Goal: Communication & Community: Participate in discussion

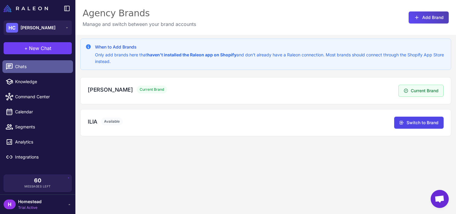
click at [48, 71] on link "Chats" at bounding box center [37, 66] width 71 height 13
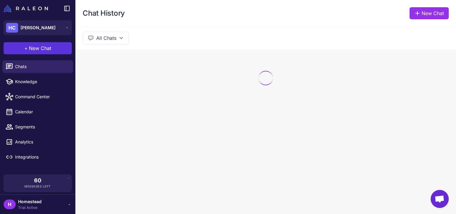
click at [54, 50] on button "+ New Chat" at bounding box center [38, 48] width 68 height 12
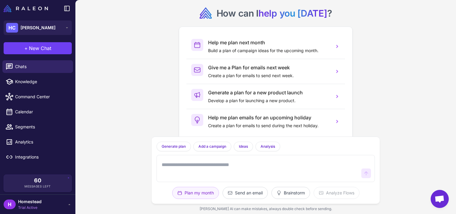
click at [190, 167] on textarea at bounding box center [260, 168] width 199 height 19
type textarea "**********"
click at [50, 27] on button "HC Heidi Carey" at bounding box center [38, 28] width 68 height 14
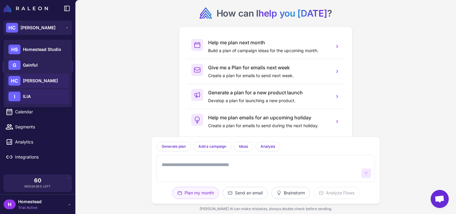
click at [43, 99] on div "I ILIA" at bounding box center [37, 96] width 63 height 14
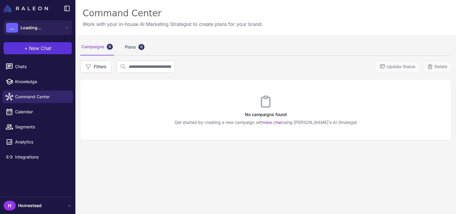
click at [53, 47] on button "+ New Chat" at bounding box center [38, 48] width 68 height 12
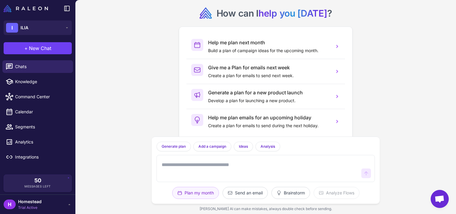
click at [203, 161] on textarea at bounding box center [260, 168] width 199 height 19
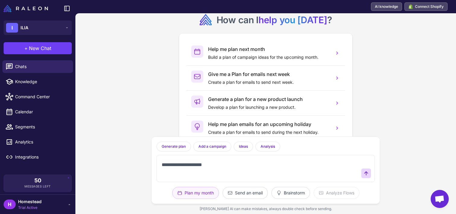
click at [191, 165] on textarea "**********" at bounding box center [260, 168] width 199 height 19
click at [232, 163] on textarea "**********" at bounding box center [260, 168] width 199 height 19
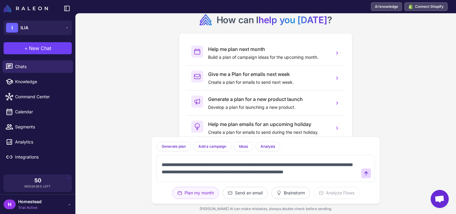
scroll to position [4, 0]
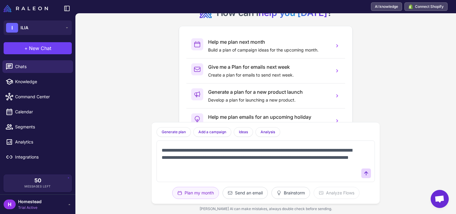
paste textarea "**********"
type textarea "**********"
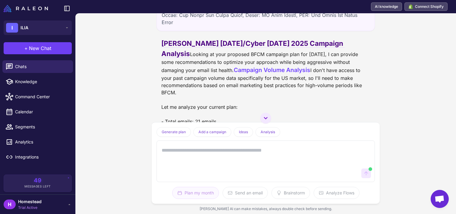
scroll to position [128, 0]
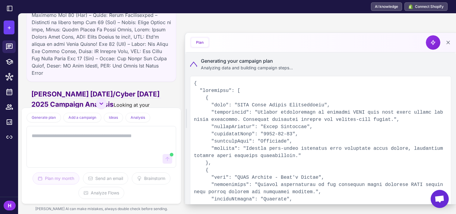
click at [191, 65] on icon at bounding box center [193, 64] width 7 height 5
click at [193, 62] on icon at bounding box center [193, 64] width 7 height 5
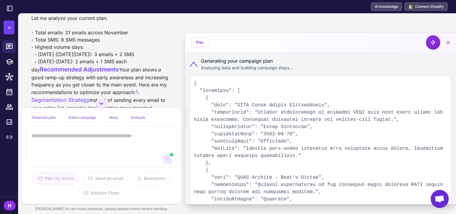
scroll to position [290, 0]
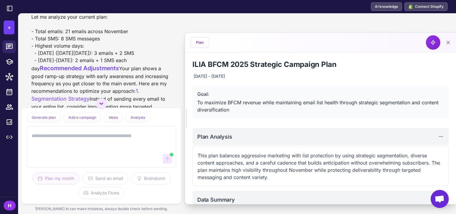
click at [66, 55] on div "[PERSON_NAME] [DATE]/Cyber [DATE] 2025 Campaign Analysis Looking at your propos…" at bounding box center [101, 161] width 140 height 471
click at [71, 59] on div "[PERSON_NAME] [DATE]/Cyber [DATE] 2025 Campaign Analysis Looking at your propos…" at bounding box center [101, 161] width 140 height 471
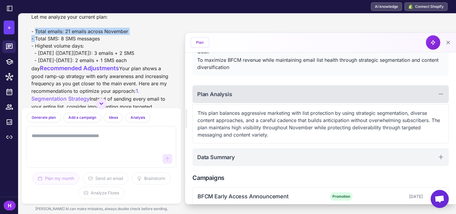
scroll to position [46, 0]
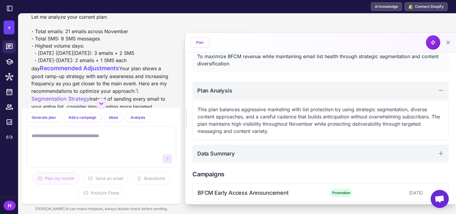
click at [113, 154] on textarea at bounding box center [95, 147] width 130 height 34
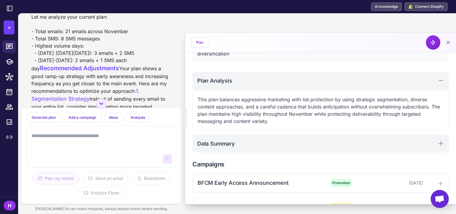
scroll to position [58, 0]
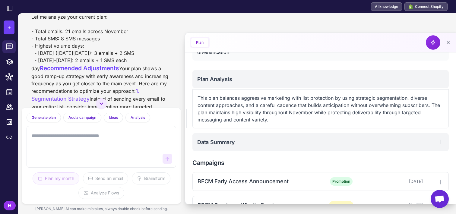
drag, startPoint x: 101, startPoint y: 148, endPoint x: 97, endPoint y: 144, distance: 5.5
click at [98, 147] on textarea at bounding box center [95, 147] width 130 height 34
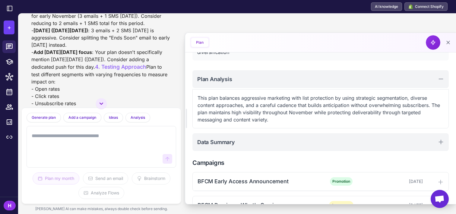
scroll to position [521, 0]
drag, startPoint x: 109, startPoint y: 65, endPoint x: 34, endPoint y: 64, distance: 74.3
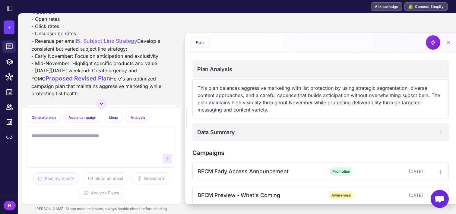
scroll to position [592, 0]
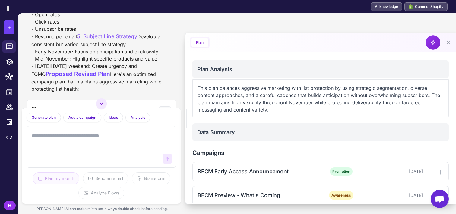
scroll to position [599, 0]
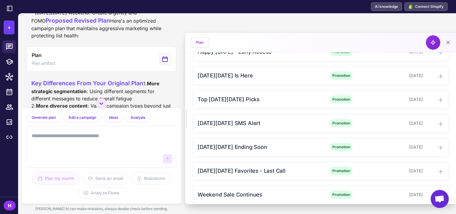
scroll to position [815, 0]
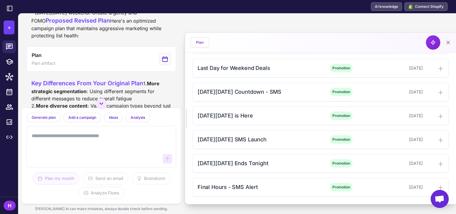
click at [100, 134] on textarea at bounding box center [95, 147] width 130 height 34
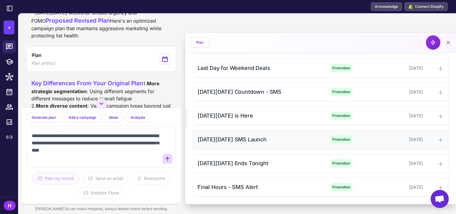
type textarea "**********"
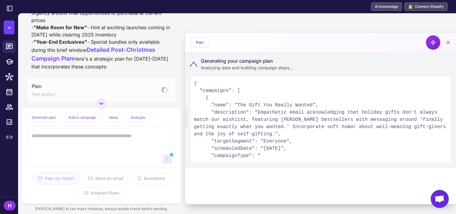
scroll to position [1355, 0]
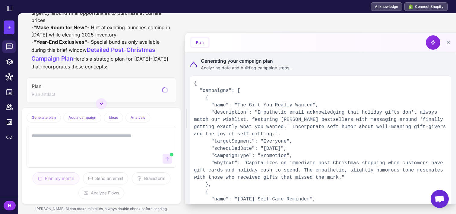
drag, startPoint x: 86, startPoint y: 54, endPoint x: 38, endPoint y: 56, distance: 48.0
click at [93, 9] on strong ""Last Chance of 2025"" at bounding box center [120, 6] width 54 height 6
copy strong "Last Chance of 2025"
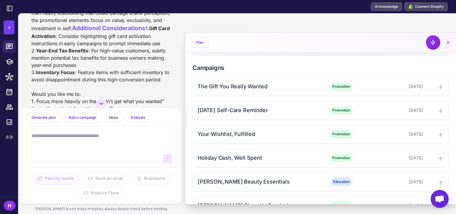
scroll to position [152, 0]
drag, startPoint x: 272, startPoint y: 89, endPoint x: 193, endPoint y: 88, distance: 78.5
click at [193, 88] on div "The Gift You Really Wanted Promotion [DATE]" at bounding box center [321, 87] width 256 height 18
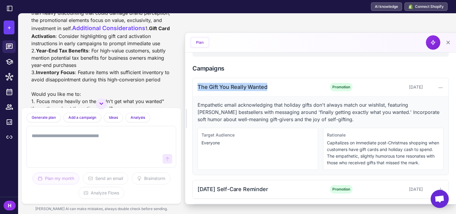
copy div "The Gift You Really Wanted"
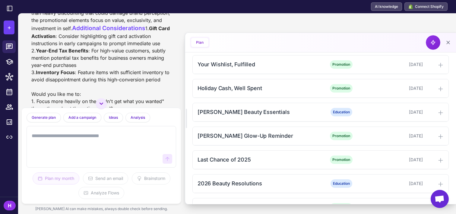
scroll to position [302, 0]
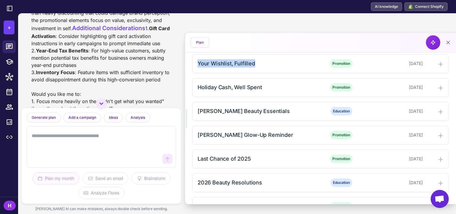
drag, startPoint x: 269, startPoint y: 71, endPoint x: 188, endPoint y: 67, distance: 80.4
copy div "Your Wishlist, Fulfilled"
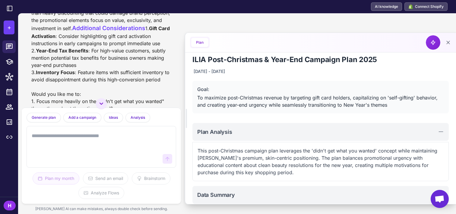
scroll to position [0, 0]
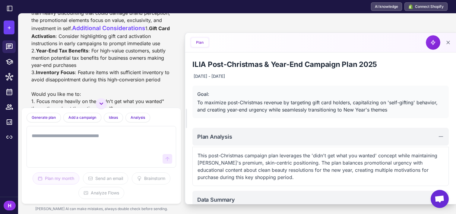
click at [77, 133] on textarea at bounding box center [95, 147] width 130 height 34
type textarea "**********"
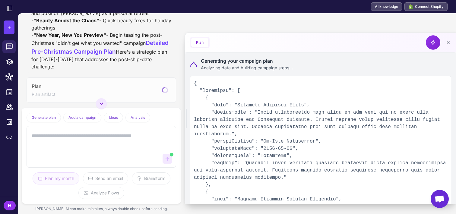
scroll to position [2056, 0]
drag, startPoint x: 90, startPoint y: 73, endPoint x: 56, endPoint y: 75, distance: 33.3
drag, startPoint x: 81, startPoint y: 70, endPoint x: 86, endPoint y: 68, distance: 5.9
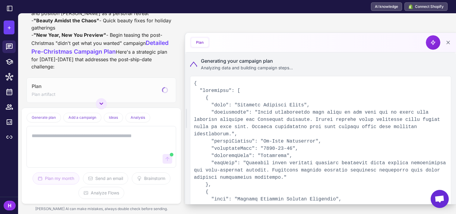
drag, startPoint x: 65, startPoint y: 65, endPoint x: 37, endPoint y: 66, distance: 27.8
copy strong "Still Available In-Store"
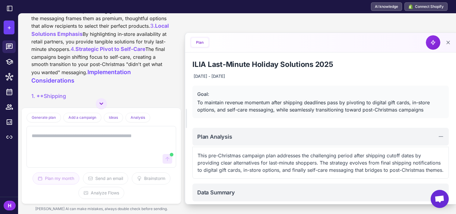
scroll to position [2158, 0]
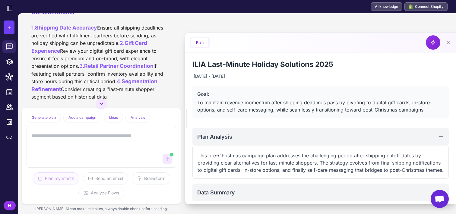
drag, startPoint x: 113, startPoint y: 60, endPoint x: 39, endPoint y: 60, distance: 73.7
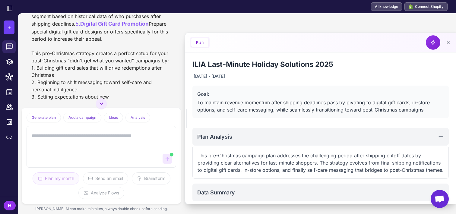
drag, startPoint x: 97, startPoint y: 75, endPoint x: 41, endPoint y: 75, distance: 56.1
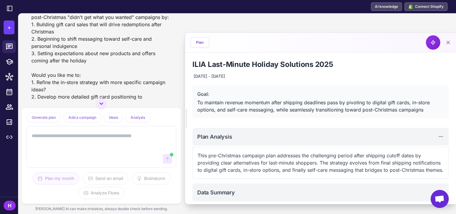
copy strong "Beauty Amidst the Chaos"
